Goal: Task Accomplishment & Management: Complete application form

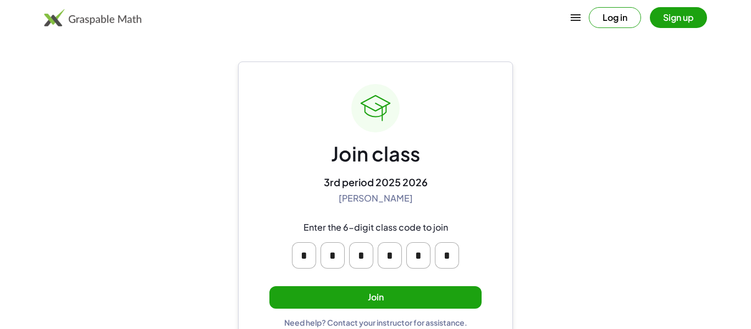
scroll to position [21, 0]
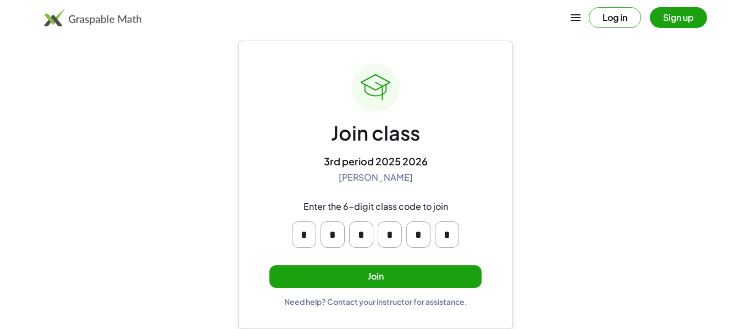
click at [364, 281] on button "Join" at bounding box center [375, 276] width 212 height 23
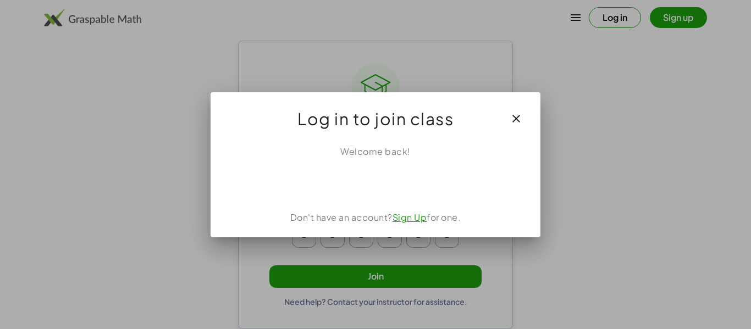
click at [514, 114] on icon "button" at bounding box center [516, 118] width 13 height 13
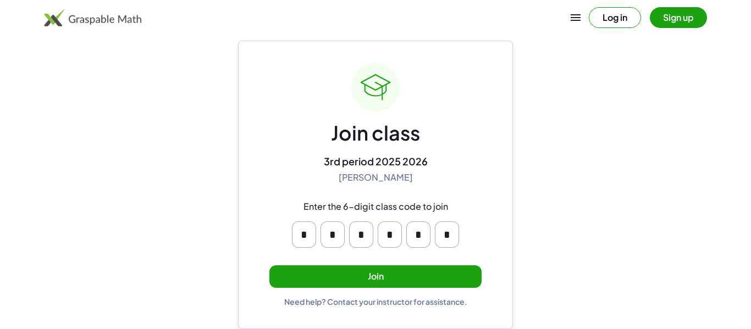
click at [378, 274] on button "Join" at bounding box center [375, 276] width 212 height 23
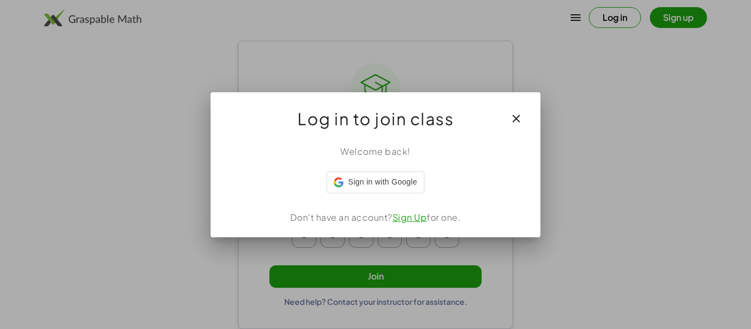
scroll to position [0, 0]
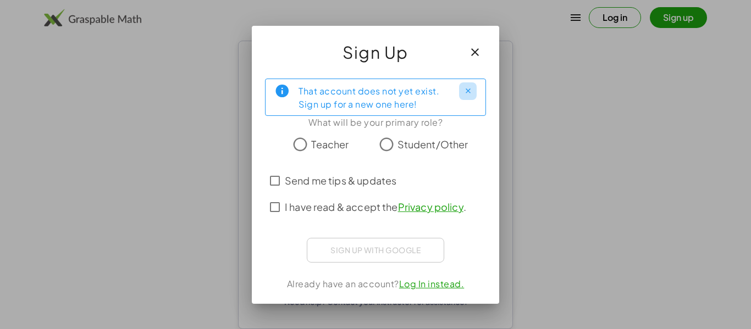
click at [471, 88] on icon "Close" at bounding box center [468, 91] width 8 height 8
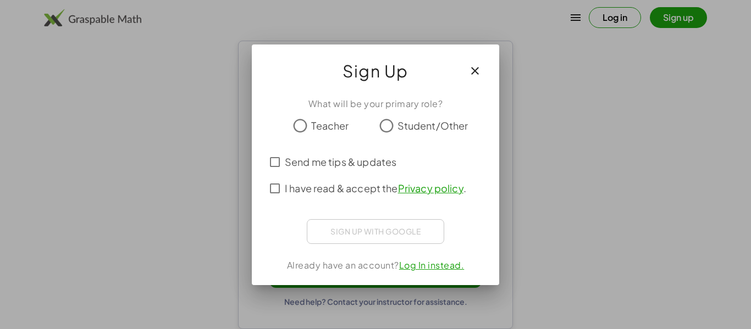
click at [473, 64] on icon "button" at bounding box center [474, 70] width 13 height 13
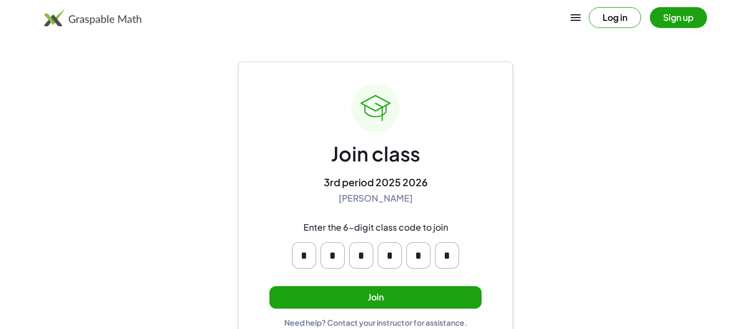
scroll to position [21, 0]
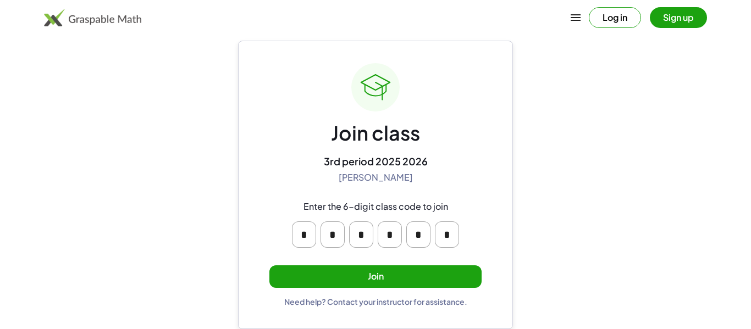
click at [406, 272] on button "Join" at bounding box center [375, 276] width 212 height 23
